Goal: Transaction & Acquisition: Book appointment/travel/reservation

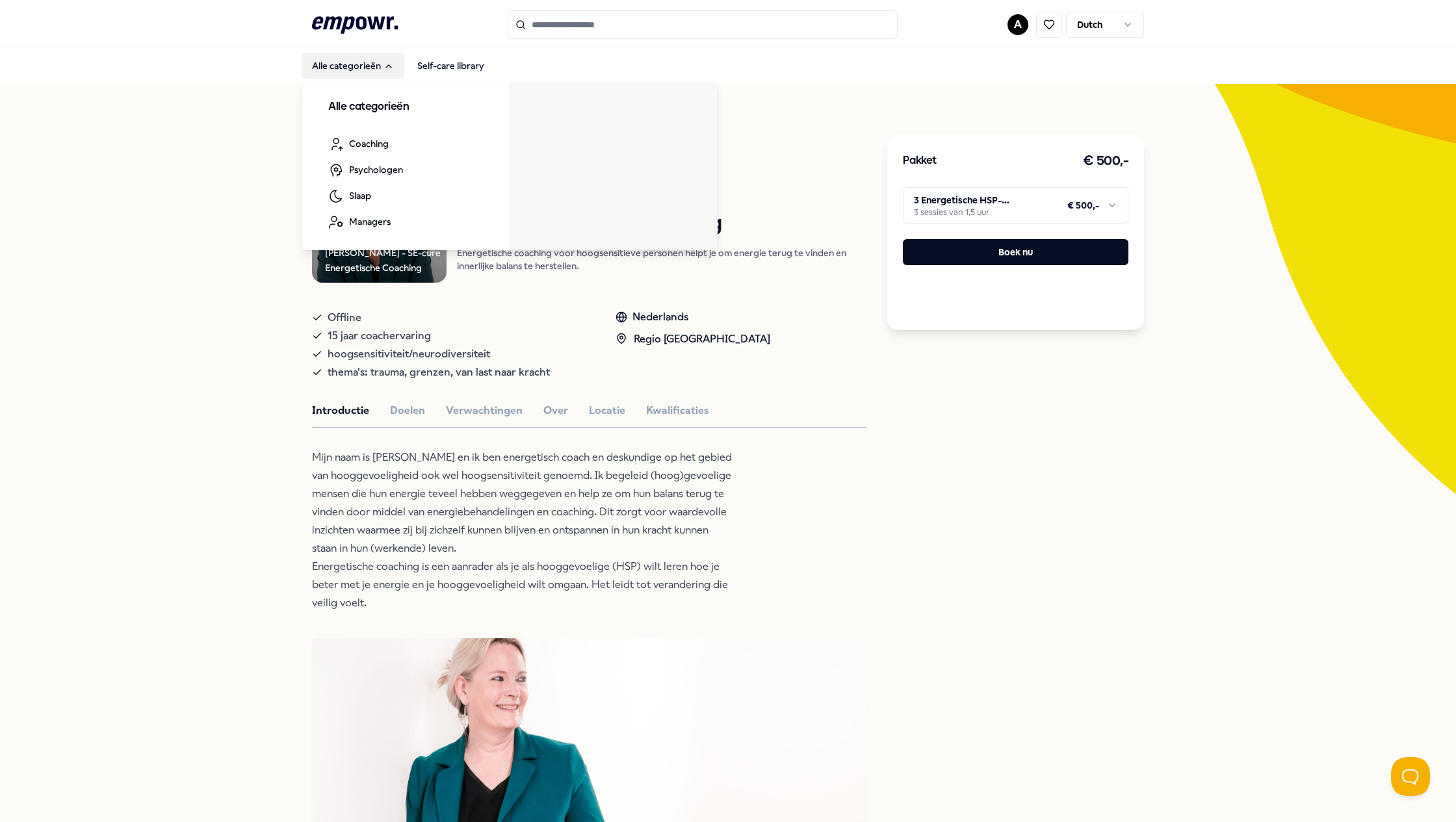
click at [338, 68] on button "Alle categorieën" at bounding box center [353, 66] width 103 height 26
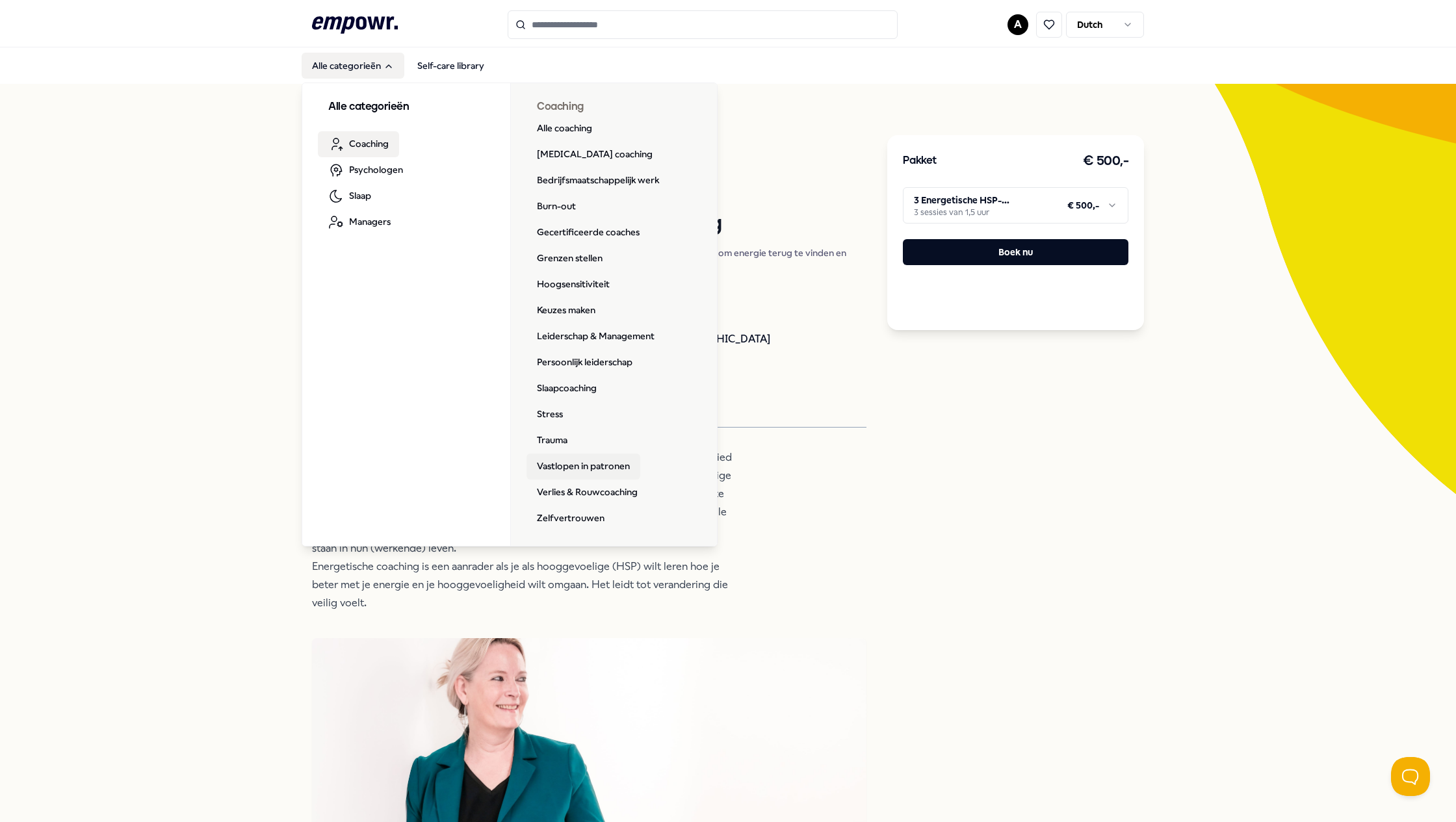
click at [582, 466] on link "Vastlopen in patronen" at bounding box center [583, 466] width 114 height 26
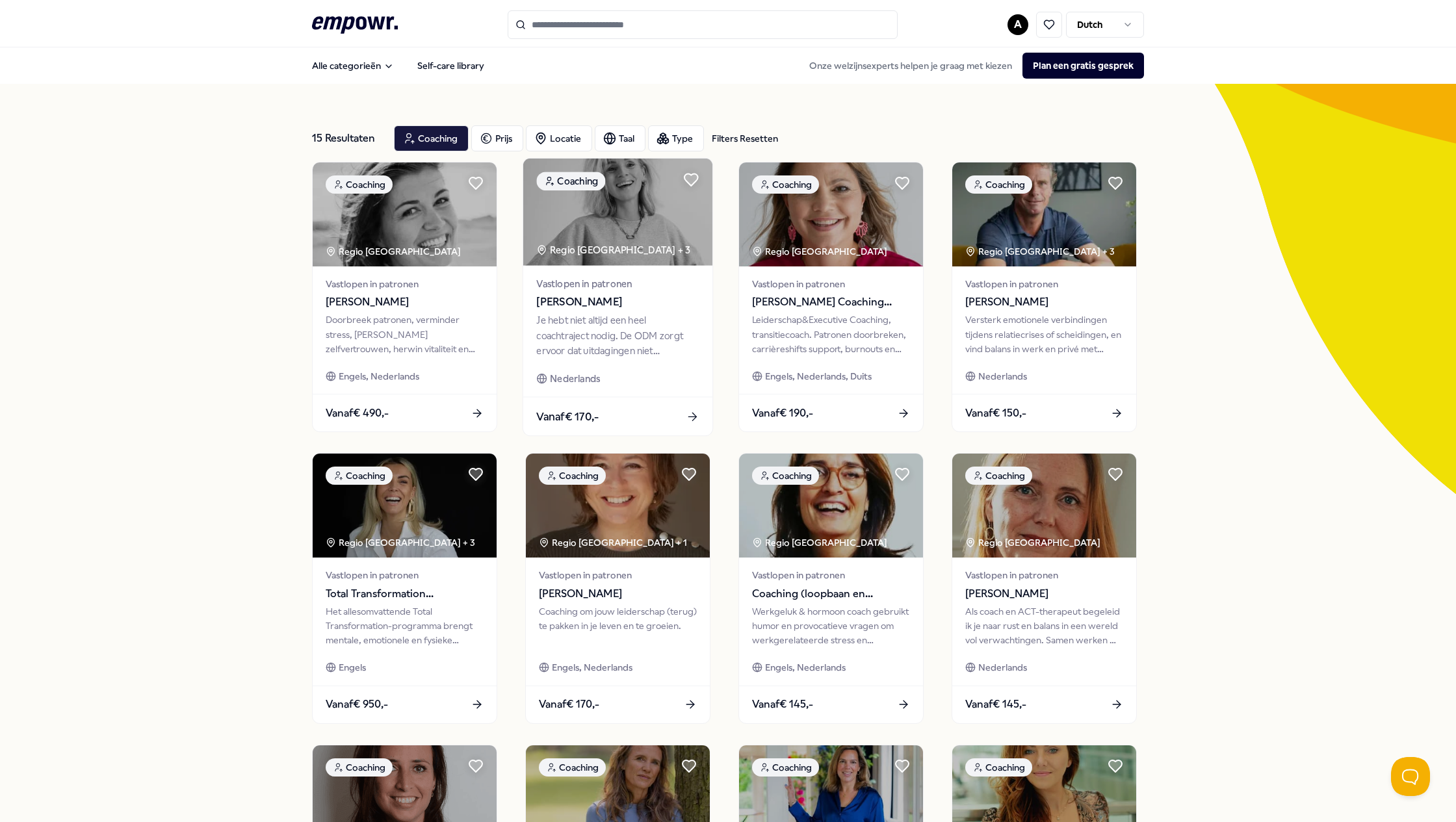
click at [584, 326] on div "Je hebt niet altijd een heel coachtraject nodig. De ODM zorgt ervoor dat uitdag…" at bounding box center [617, 335] width 163 height 45
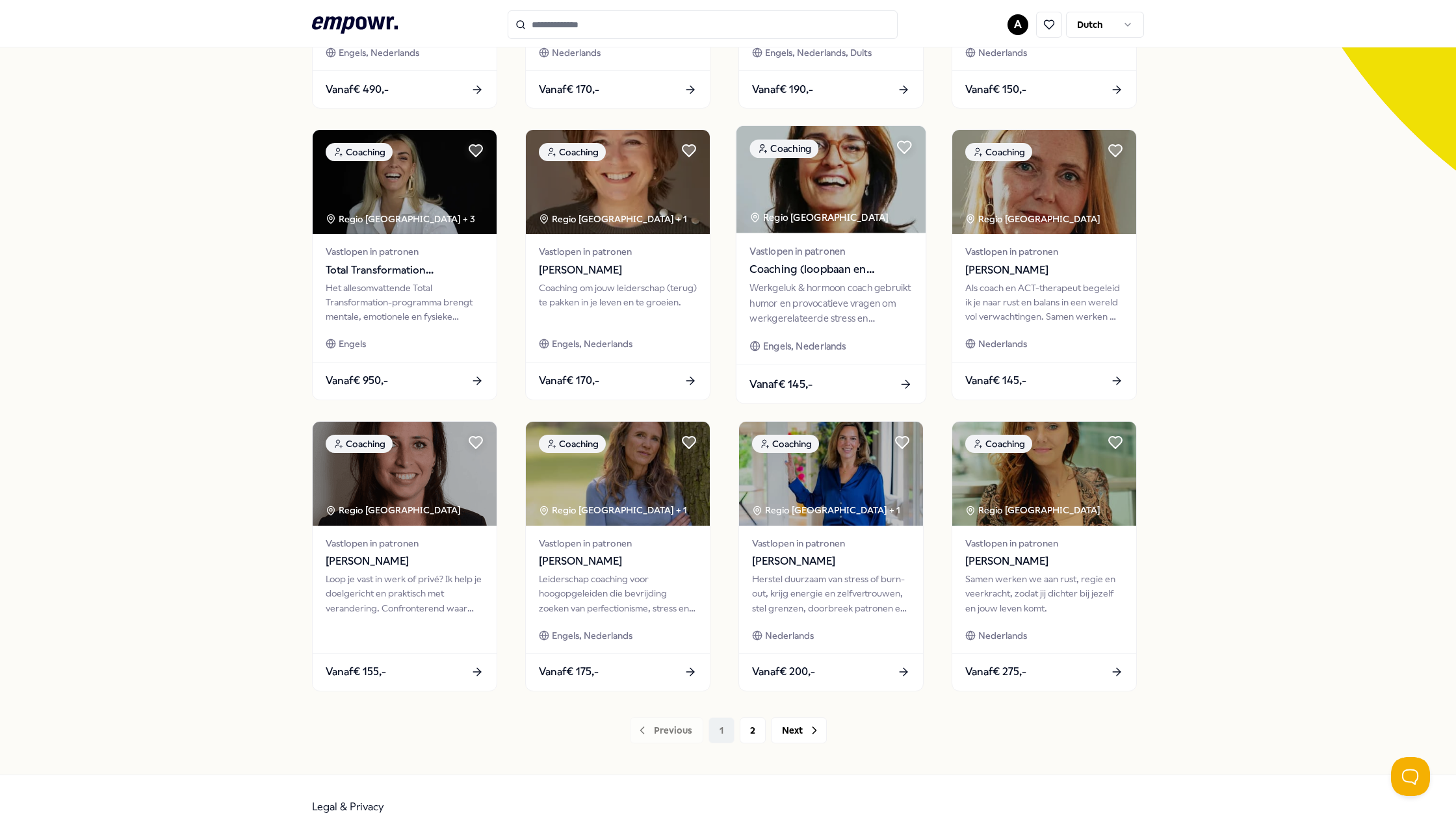
scroll to position [325, 0]
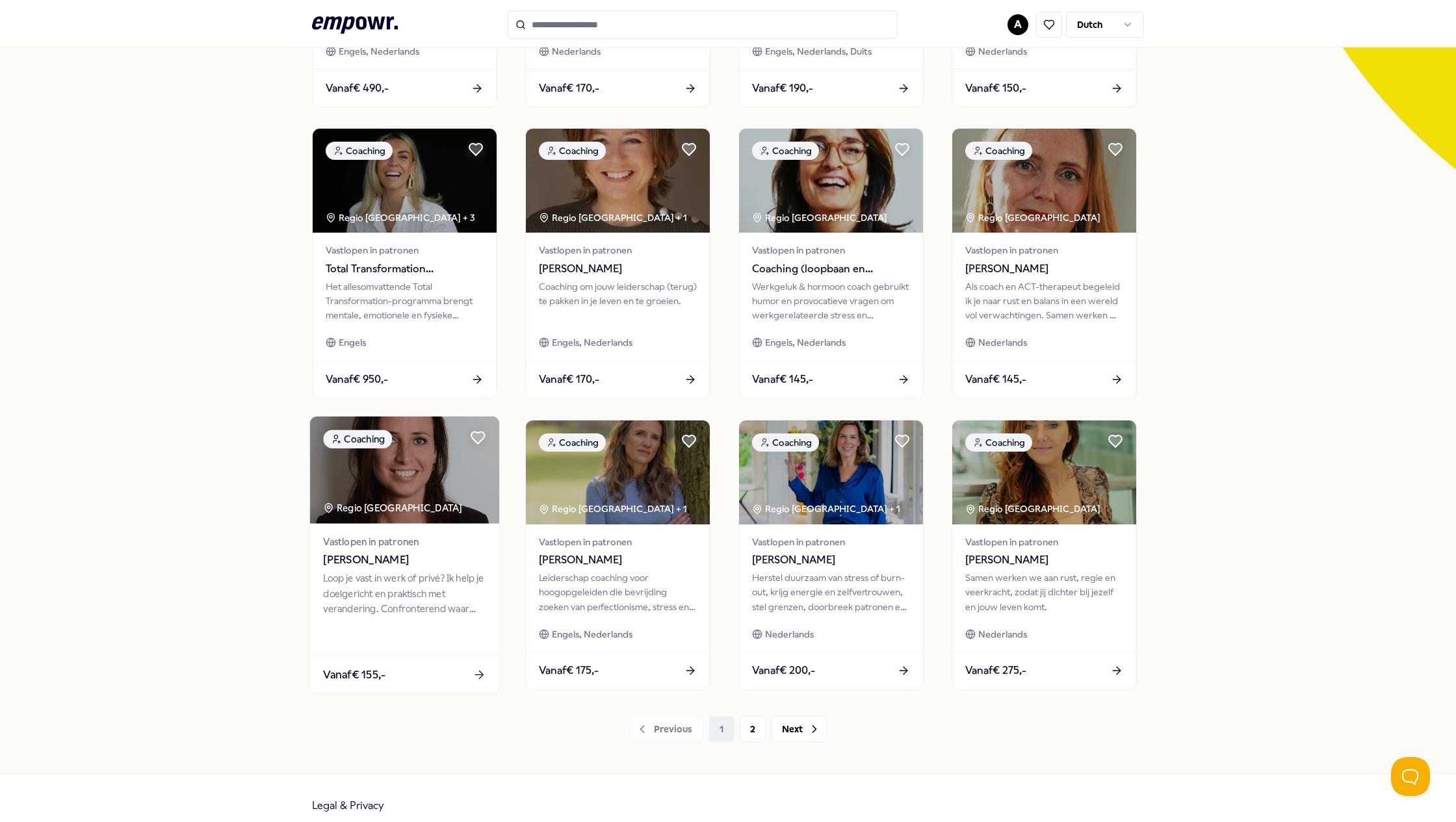
click at [422, 605] on div "Loop je vast in werk of privé? Ik help je doelgericht en praktisch met verander…" at bounding box center [404, 593] width 163 height 45
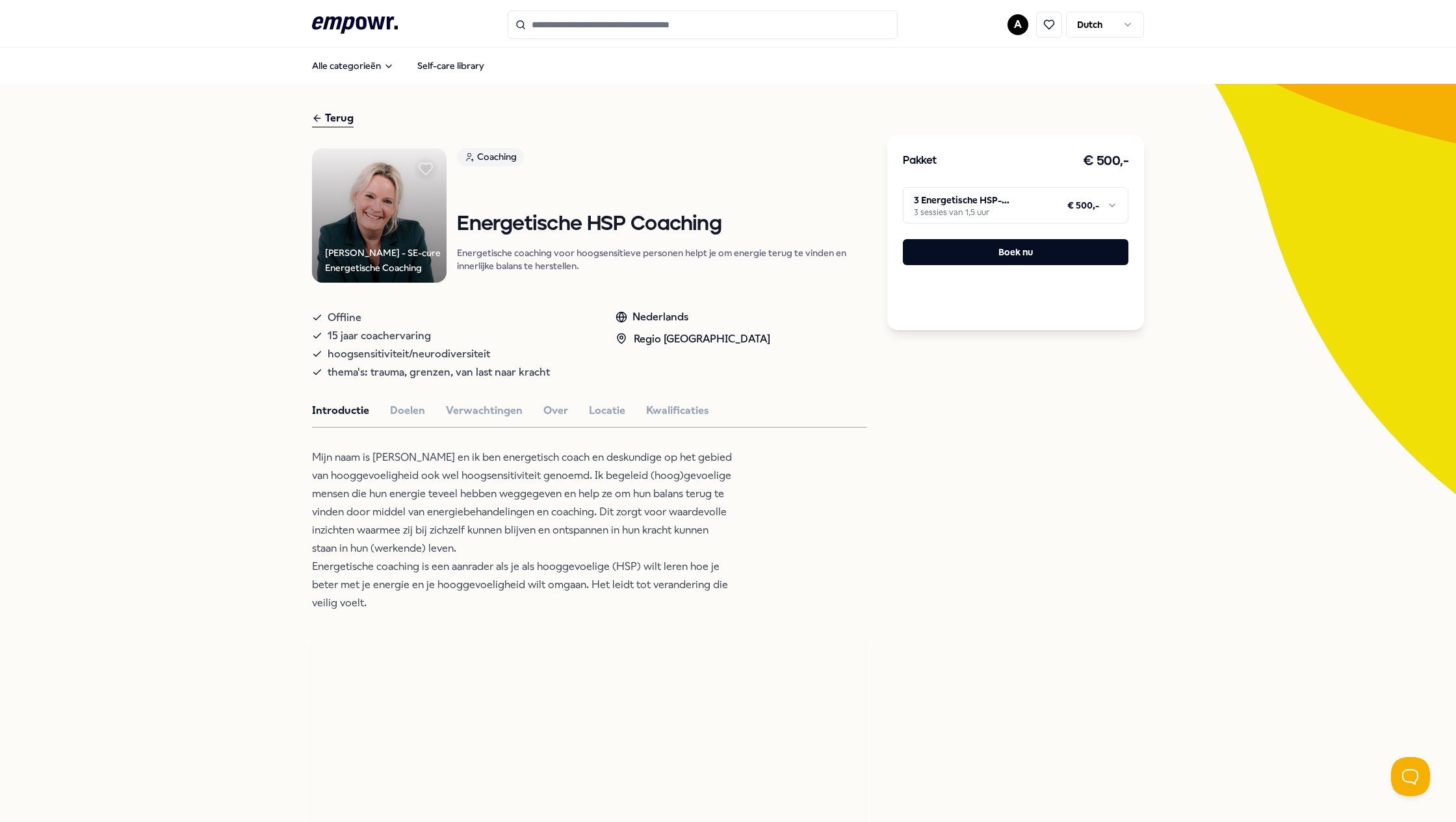
click at [993, 212] on html ".empowr-logo_svg__cls-1{fill:#03032f} A Dutch Alle categorieën Self-care librar…" at bounding box center [728, 411] width 1456 height 822
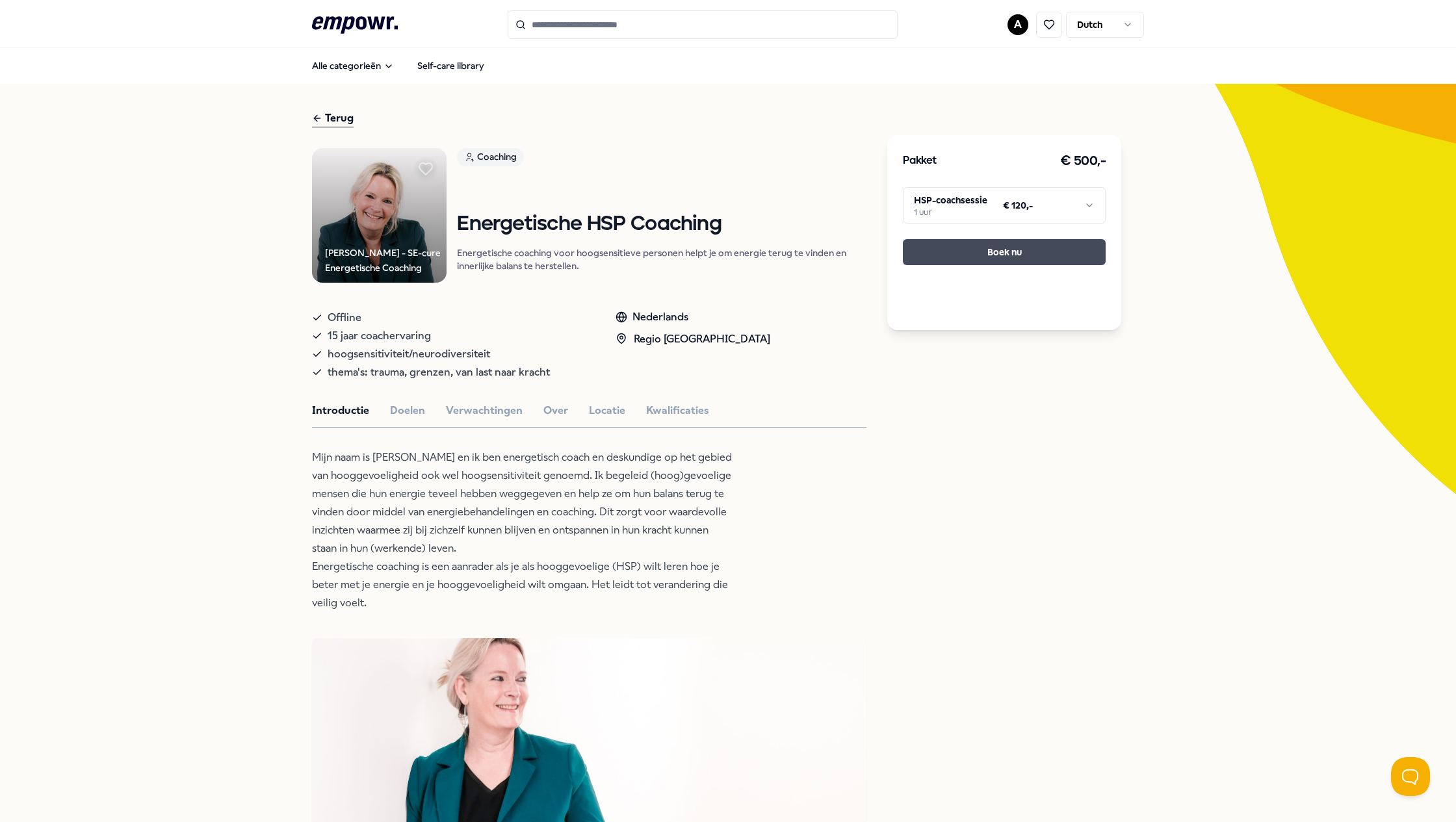
click at [987, 257] on button "Boek nu" at bounding box center [1004, 253] width 203 height 26
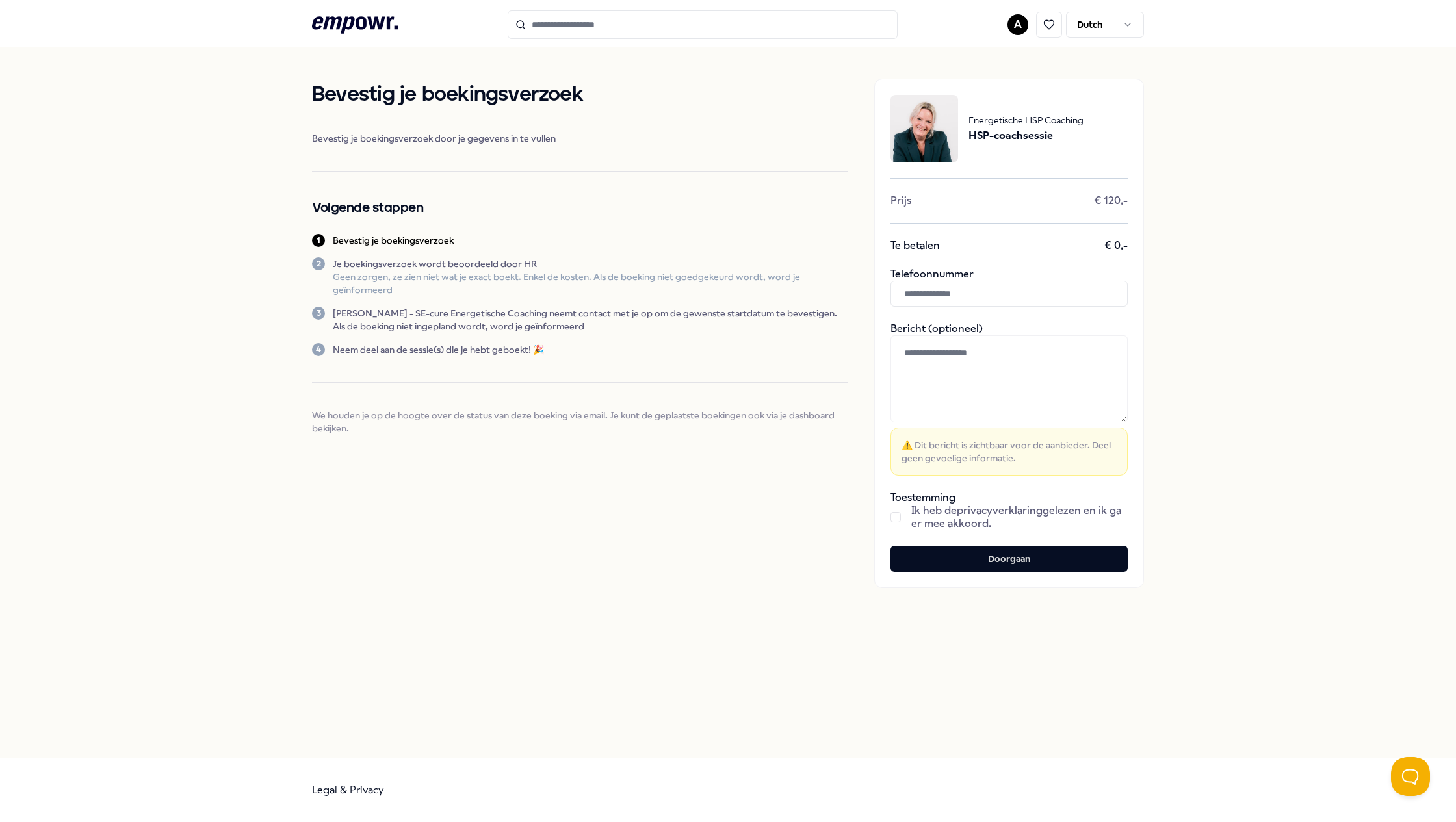
click at [1029, 306] on div "Energetische HSP Coaching HSP-coachsessie Prijs € 120,- Te betalen € 0,- Telefo…" at bounding box center [1009, 333] width 270 height 509
click at [1022, 297] on input "text" at bounding box center [1009, 294] width 238 height 26
type input "**********"
click at [907, 443] on span "⚠️ Dit bericht is zichtbaar voor de aanbieder. Deel geen gevoelige informatie." at bounding box center [1009, 452] width 215 height 26
click at [974, 288] on input "**********" at bounding box center [1009, 294] width 238 height 26
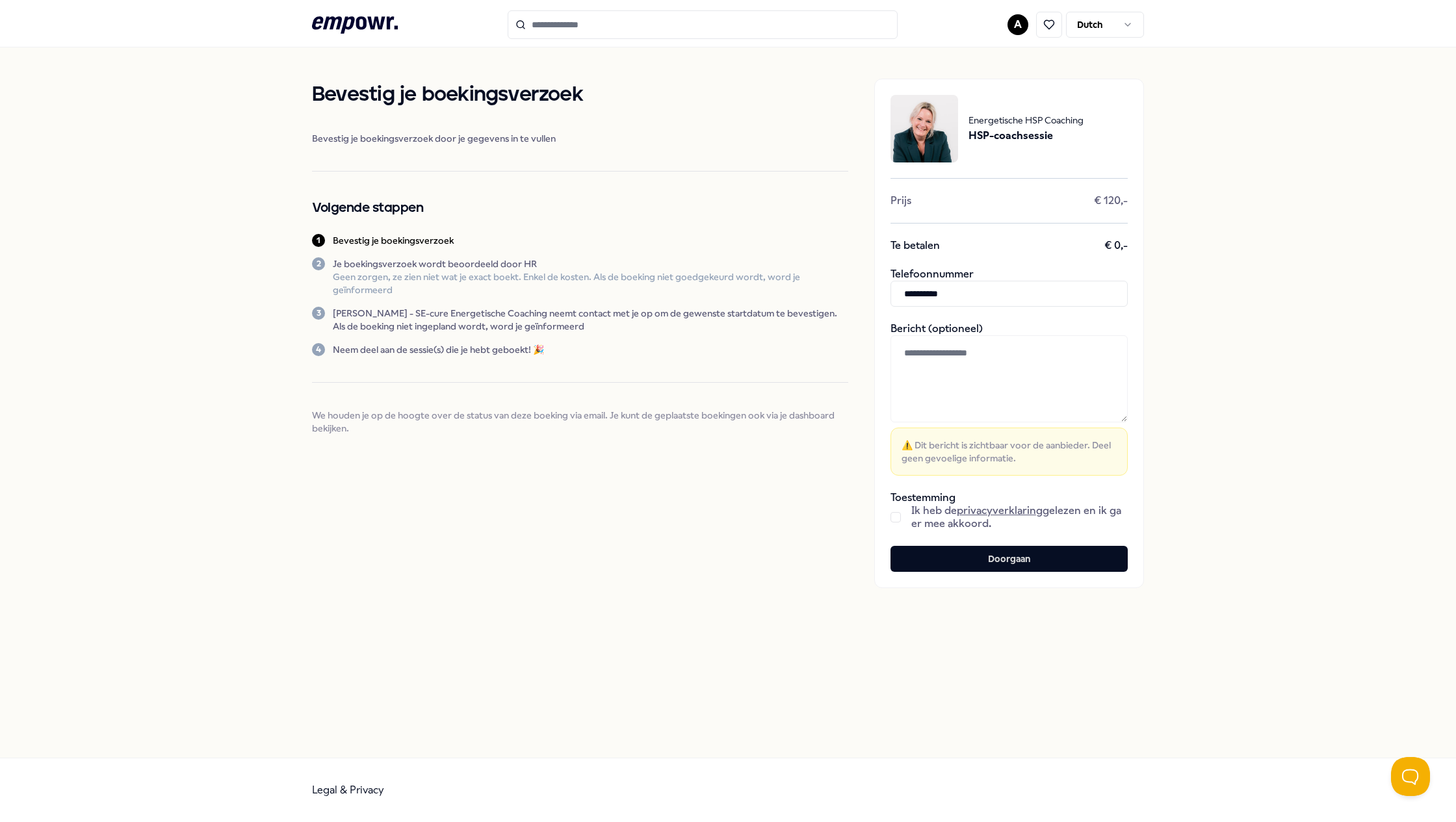
click at [968, 358] on textarea at bounding box center [1009, 379] width 238 height 87
click at [899, 517] on button "button" at bounding box center [895, 517] width 11 height 11
click at [1037, 568] on button "Doorgaan" at bounding box center [1009, 559] width 238 height 26
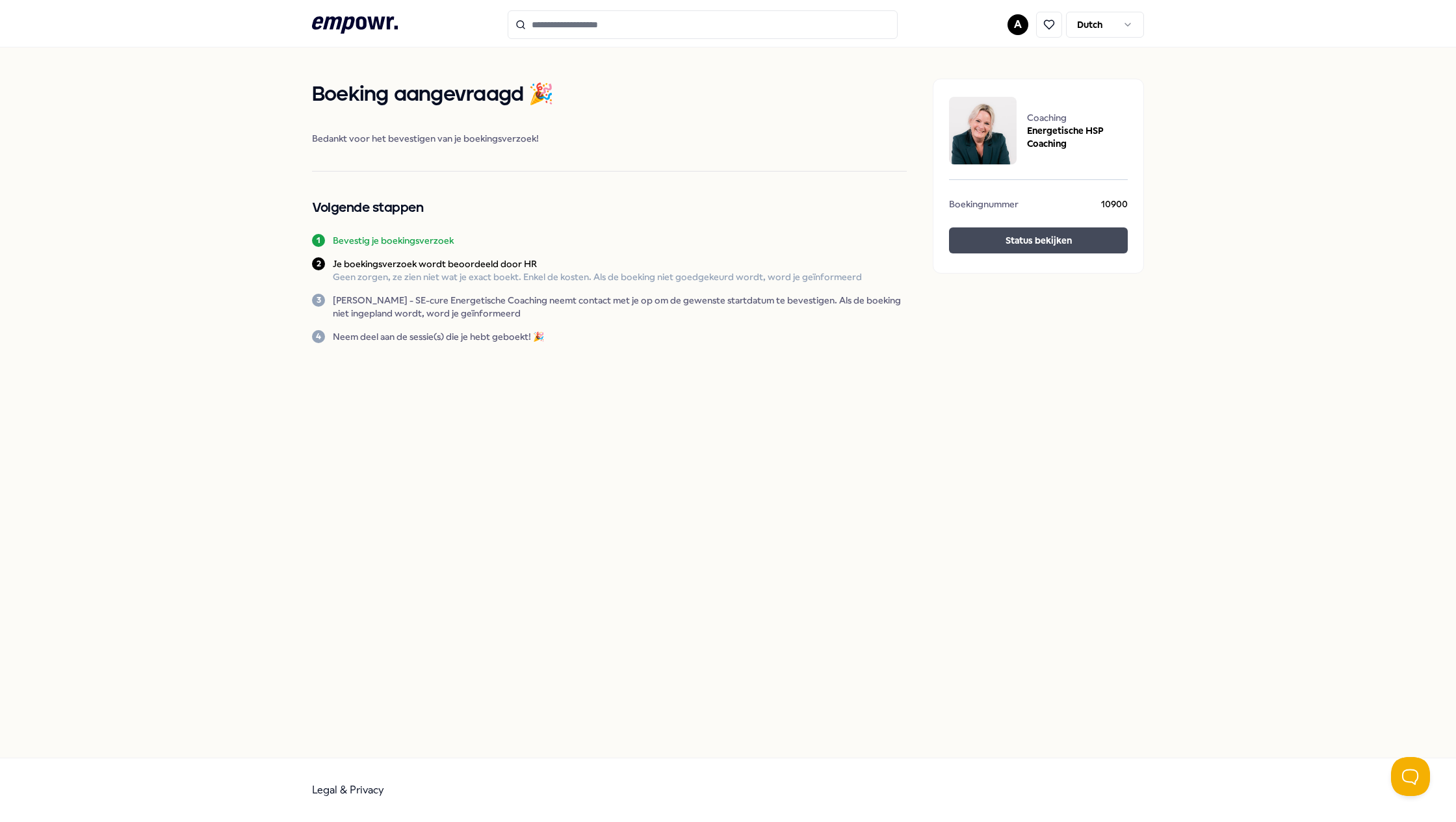
click at [1057, 238] on button "Status bekijken" at bounding box center [1038, 241] width 179 height 26
